Goal: Task Accomplishment & Management: Use online tool/utility

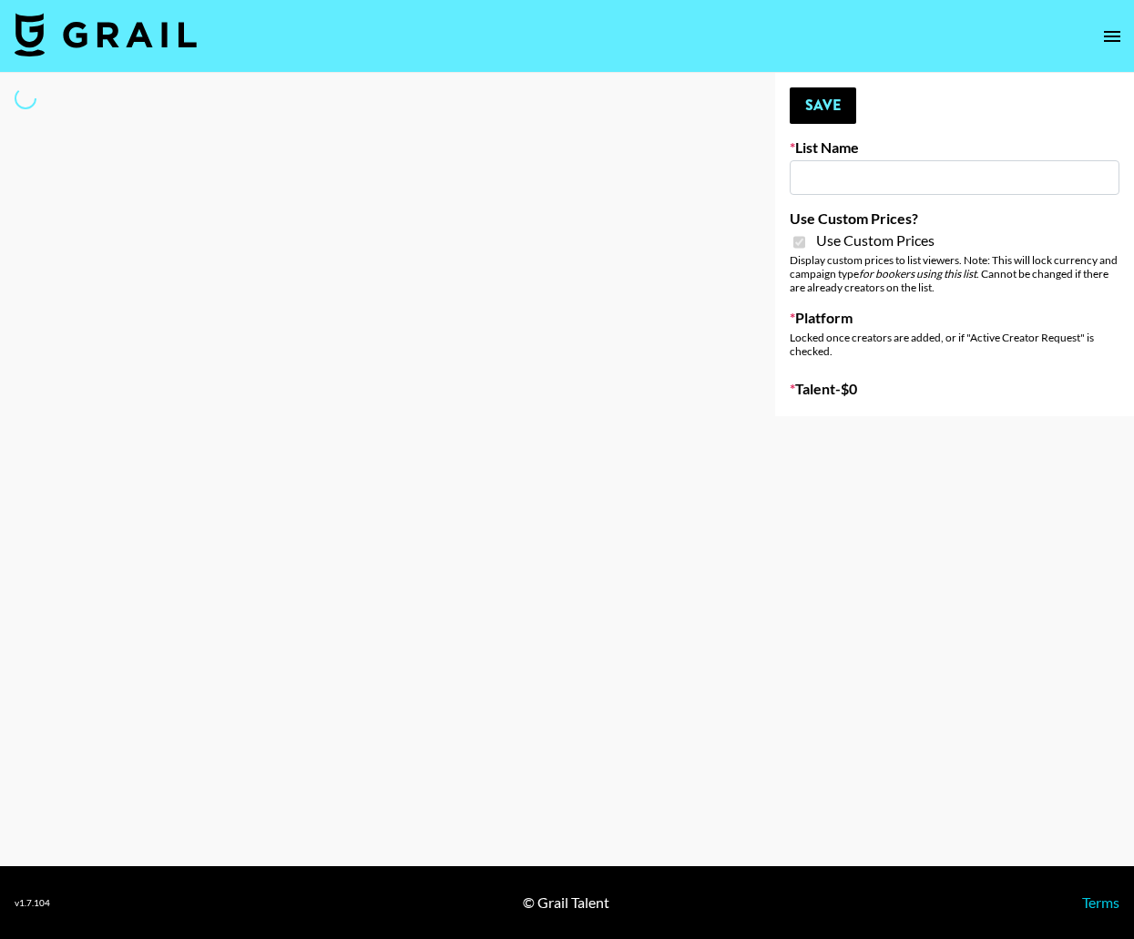
type input "Airbrush [DATE] Filters"
checkbox input "true"
select select "Brand"
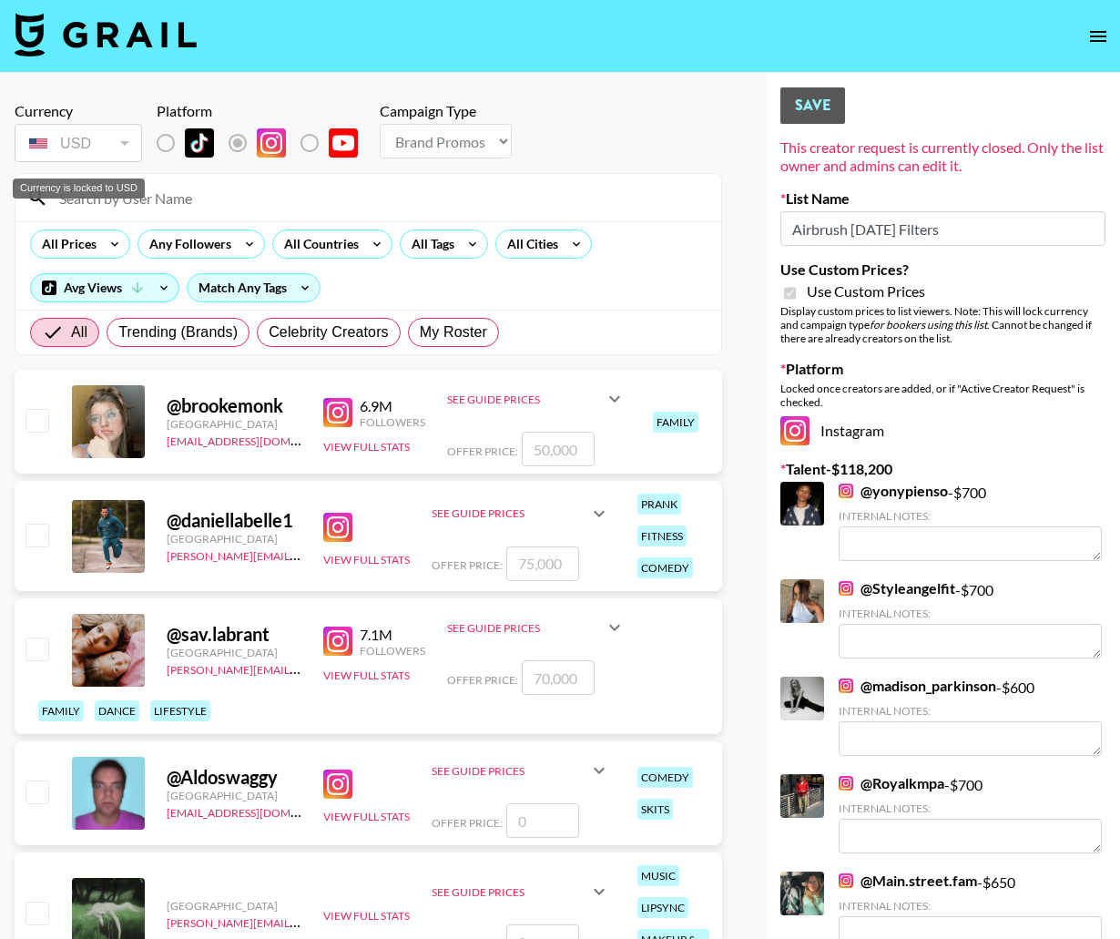
click at [93, 198] on div "Currency is locked to USD" at bounding box center [79, 183] width 136 height 35
click at [197, 203] on input at bounding box center [379, 197] width 662 height 29
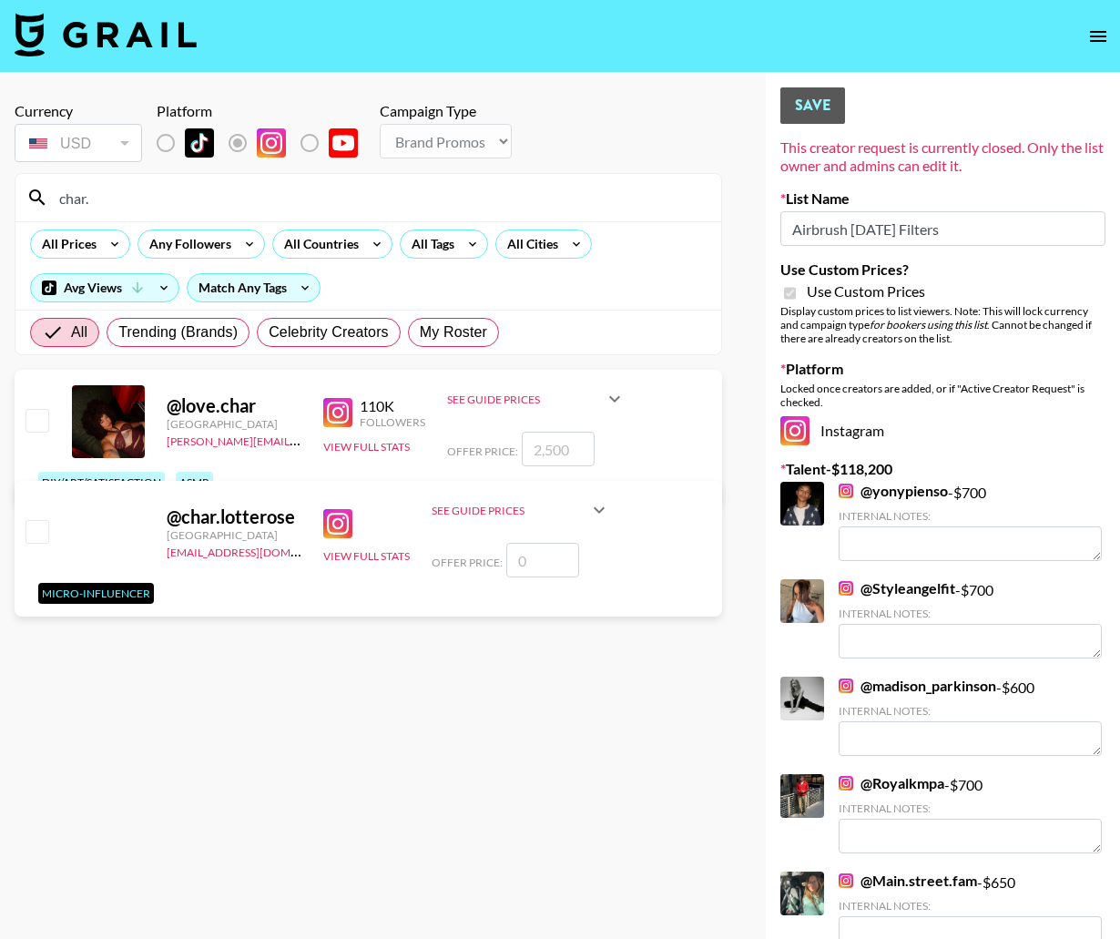
type input "char."
click at [41, 422] on input "checkbox" at bounding box center [36, 420] width 22 height 22
checkbox input "true"
type input "2500"
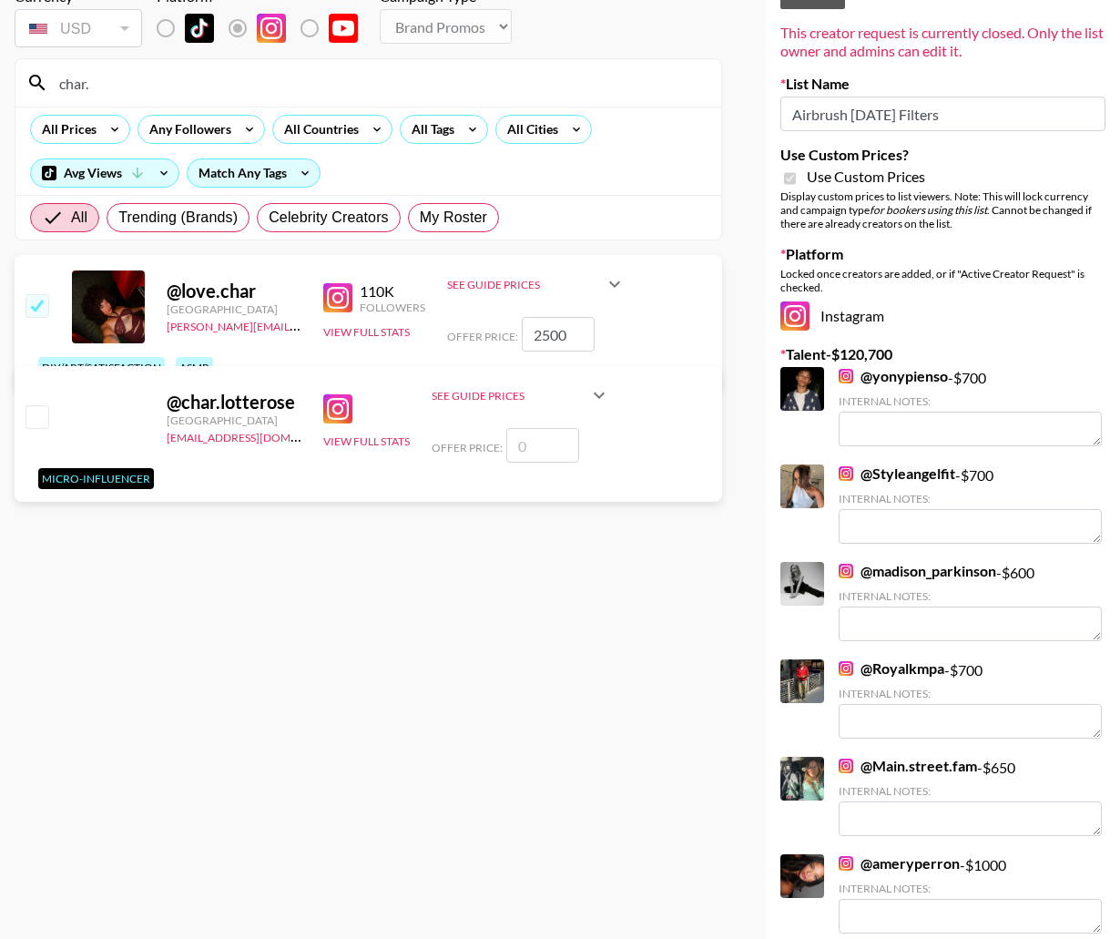
scroll to position [152, 0]
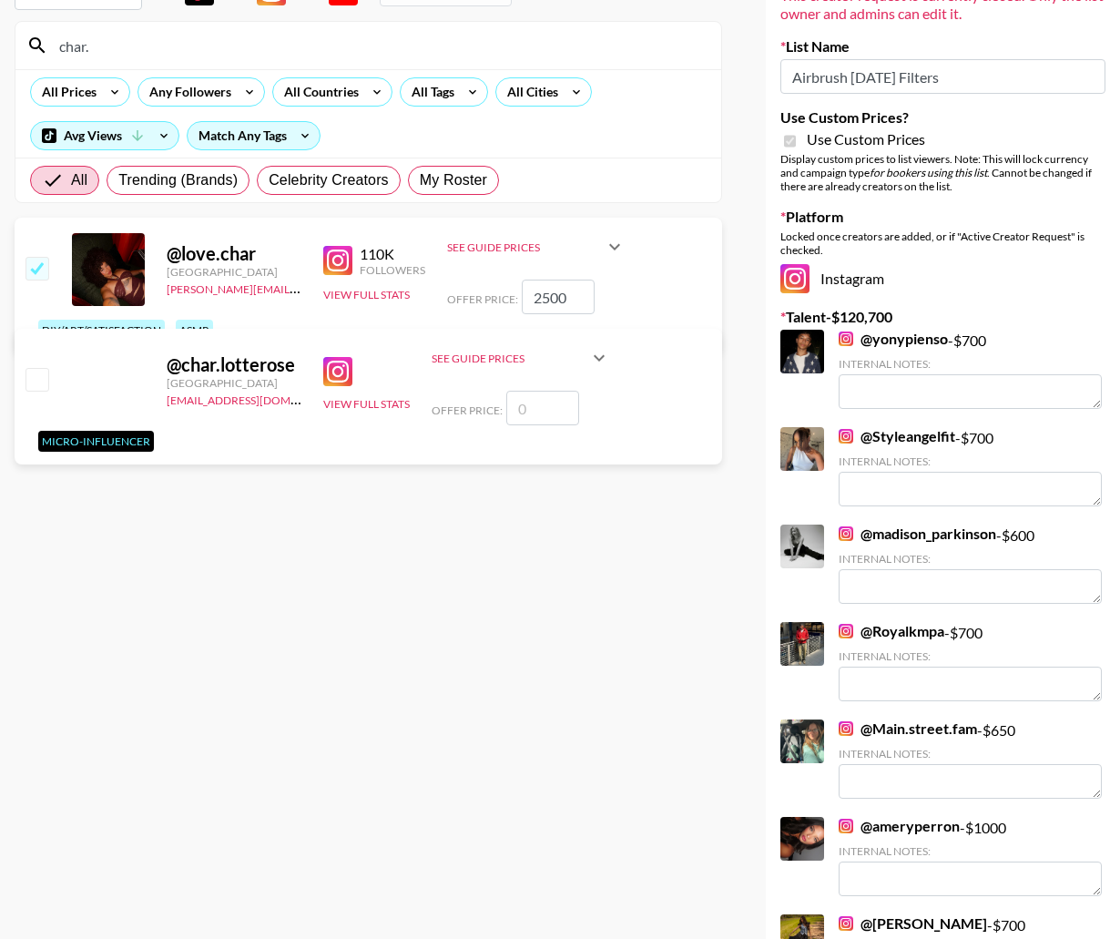
click at [149, 323] on div "diy/art/satisfaction" at bounding box center [101, 330] width 127 height 21
click at [146, 329] on div "@ char.lotterose United Kingdom [EMAIL_ADDRESS][DOMAIN_NAME] View Full Stats Se…" at bounding box center [368, 397] width 707 height 136
